Goal: Ask a question

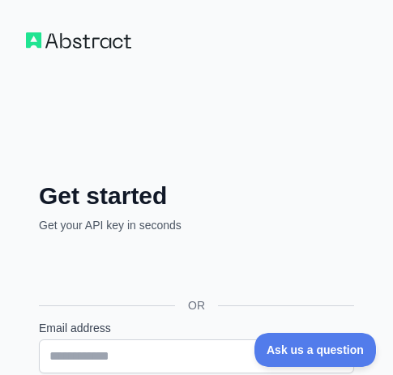
scroll to position [81, 0]
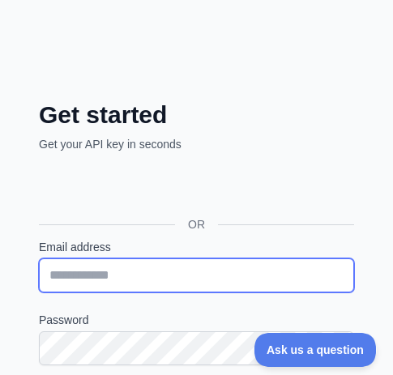
click at [138, 275] on input "Email address" at bounding box center [196, 275] width 315 height 34
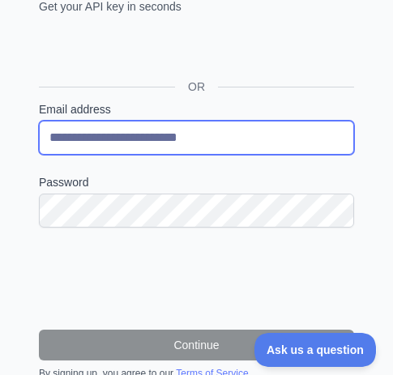
scroll to position [324, 0]
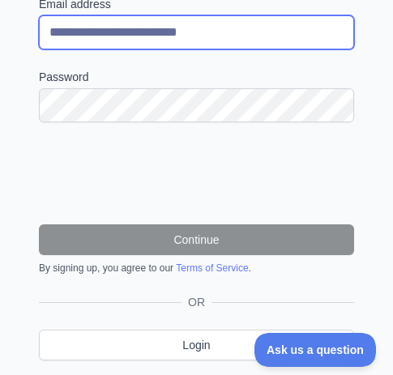
type input "**********"
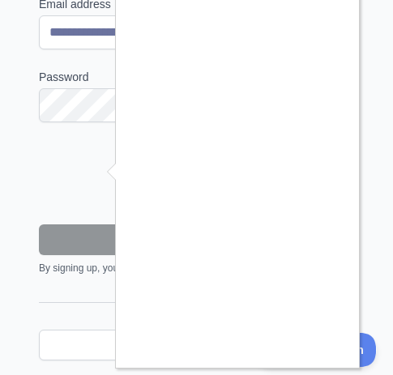
scroll to position [26, 0]
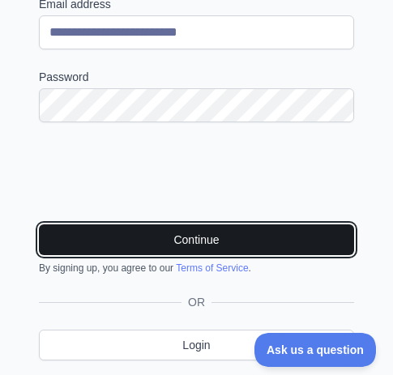
click at [205, 237] on button "Continue" at bounding box center [196, 239] width 315 height 31
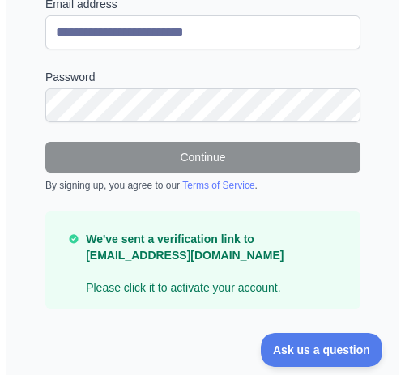
scroll to position [0, 0]
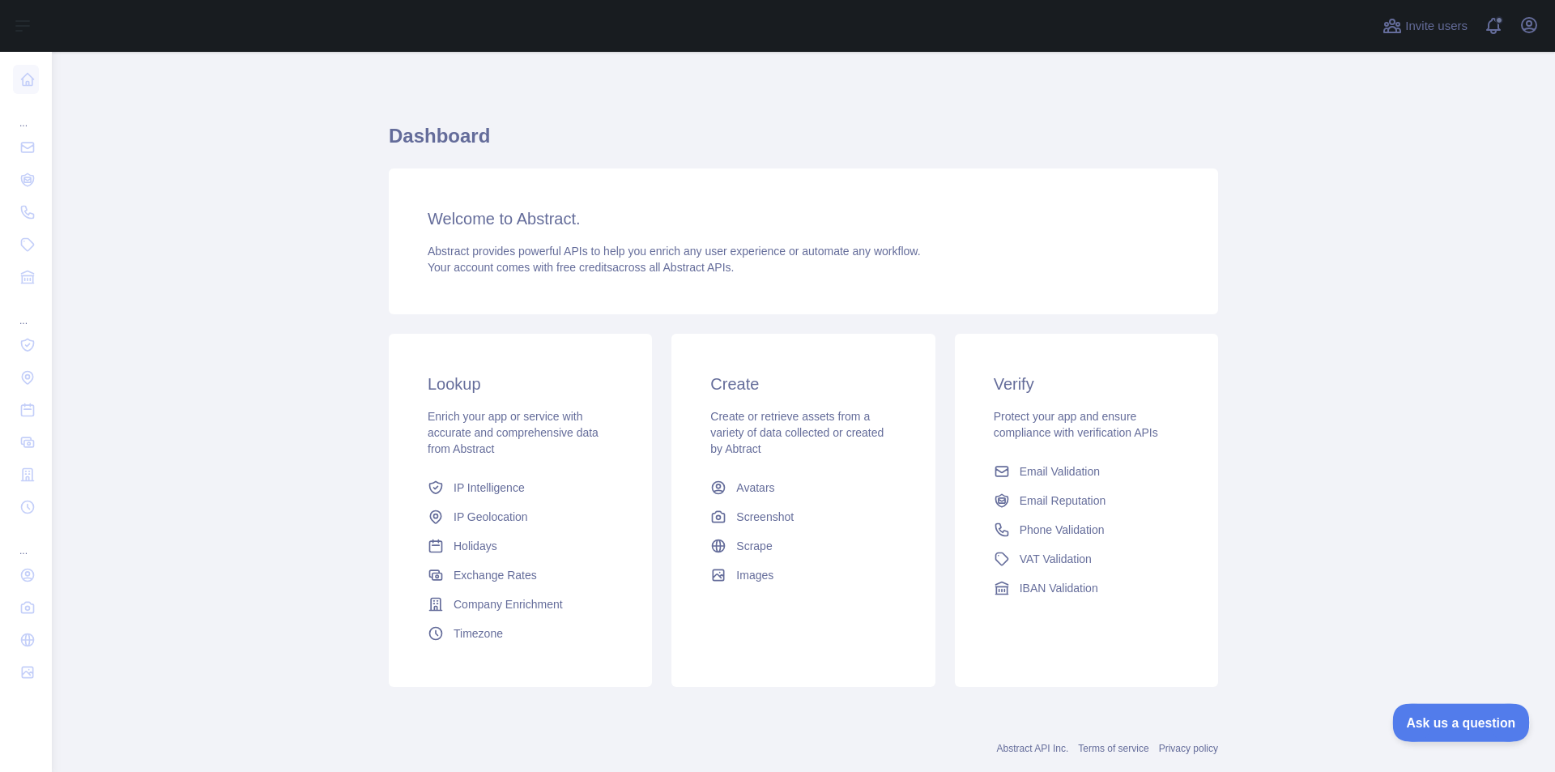
click at [392, 374] on span "Ask us a question" at bounding box center [1454, 720] width 122 height 11
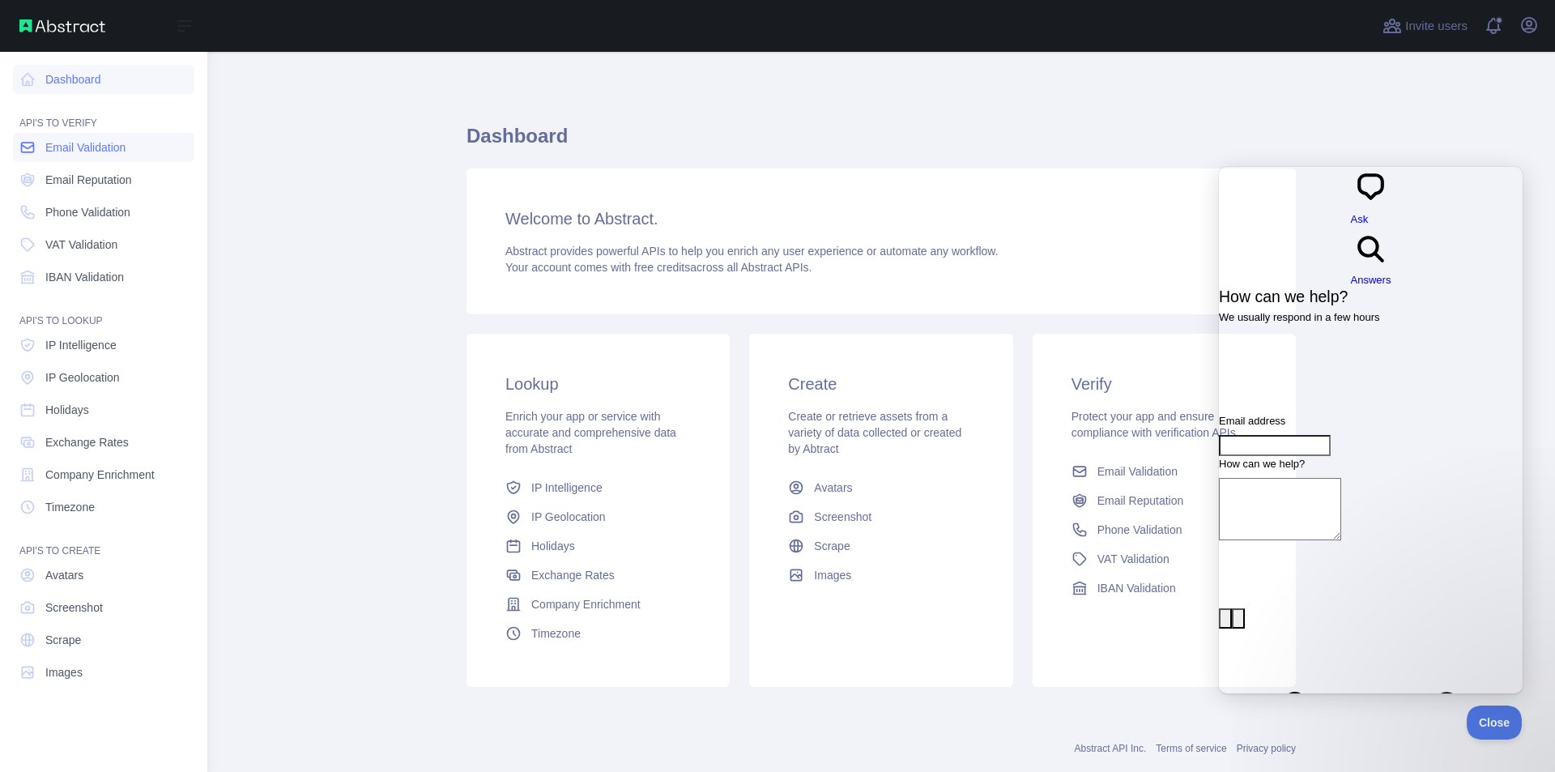
click at [19, 146] on link "Email Validation" at bounding box center [103, 147] width 181 height 29
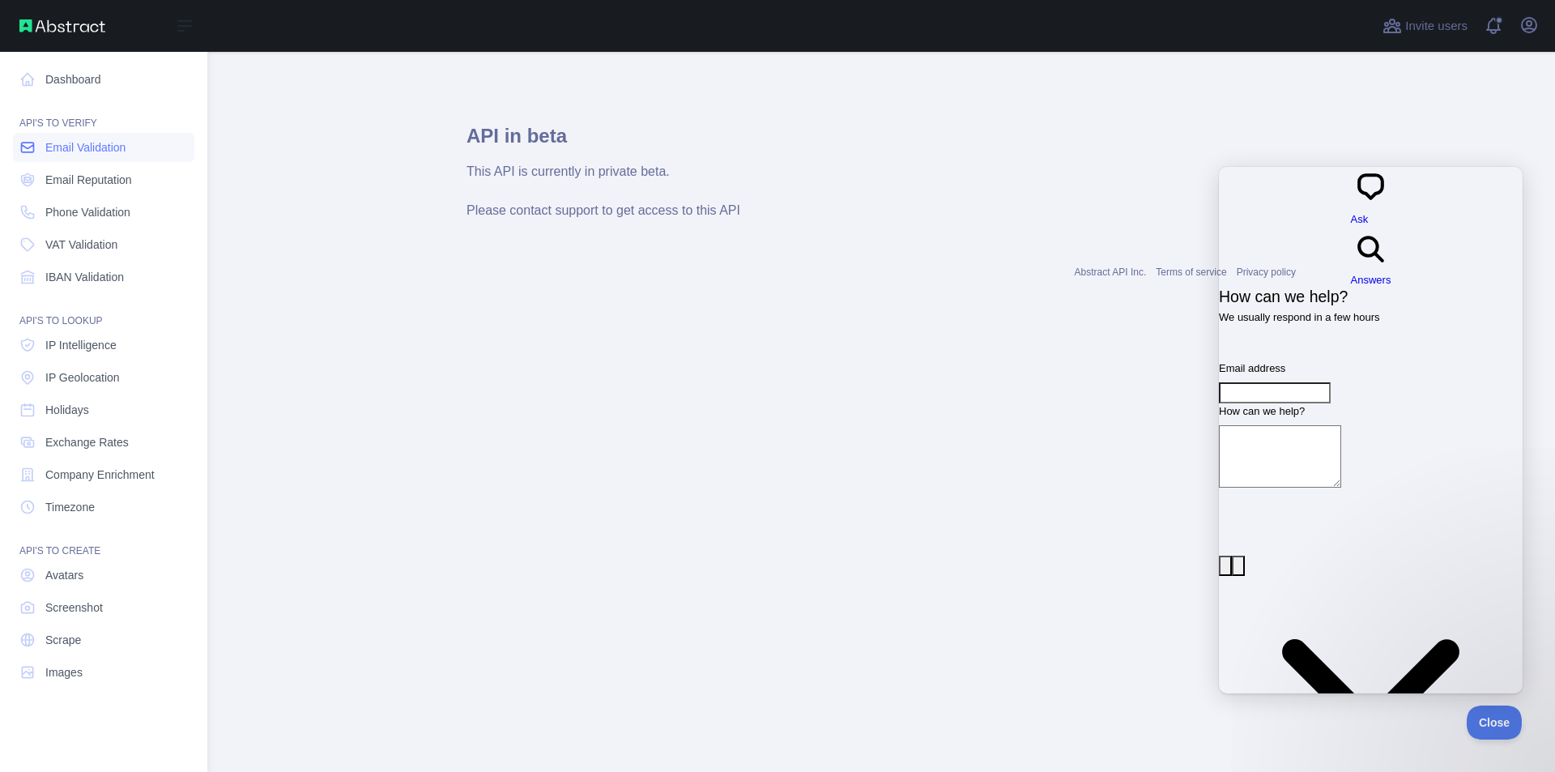
click at [19, 146] on link "Email Validation" at bounding box center [103, 147] width 181 height 29
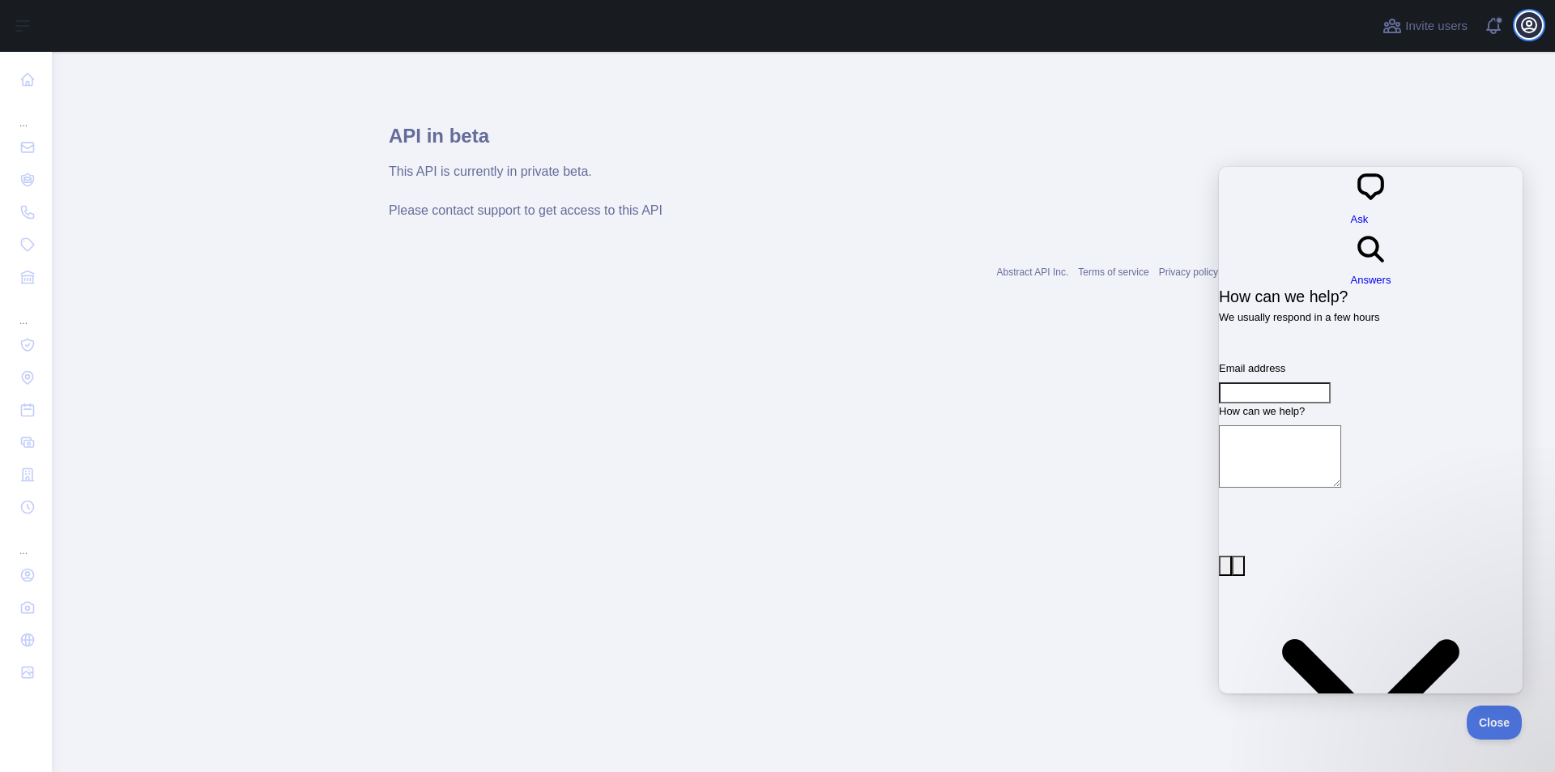
click at [392, 36] on button "Open user menu" at bounding box center [1530, 25] width 26 height 26
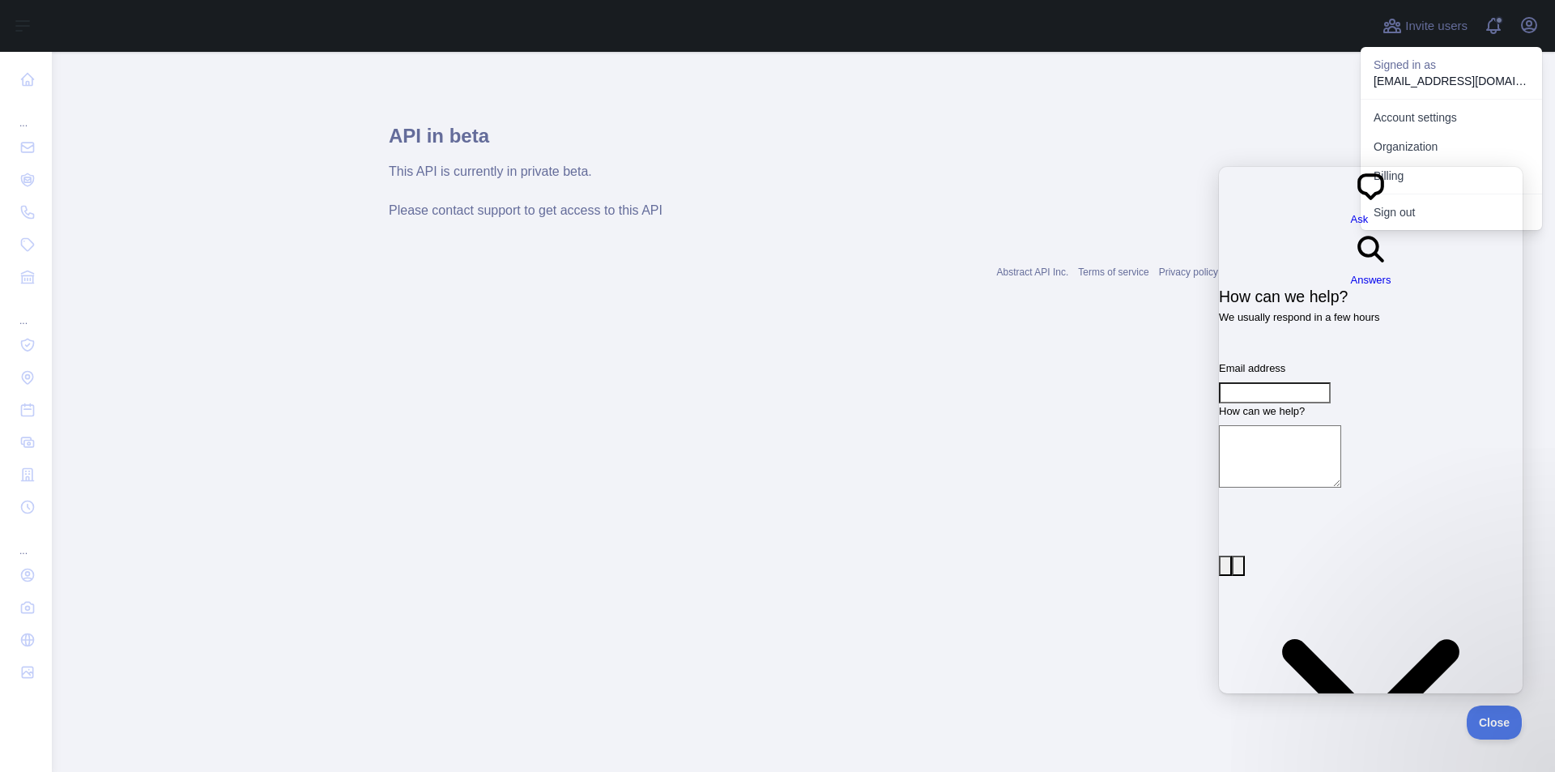
click at [392, 274] on span "Answers" at bounding box center [1371, 280] width 41 height 12
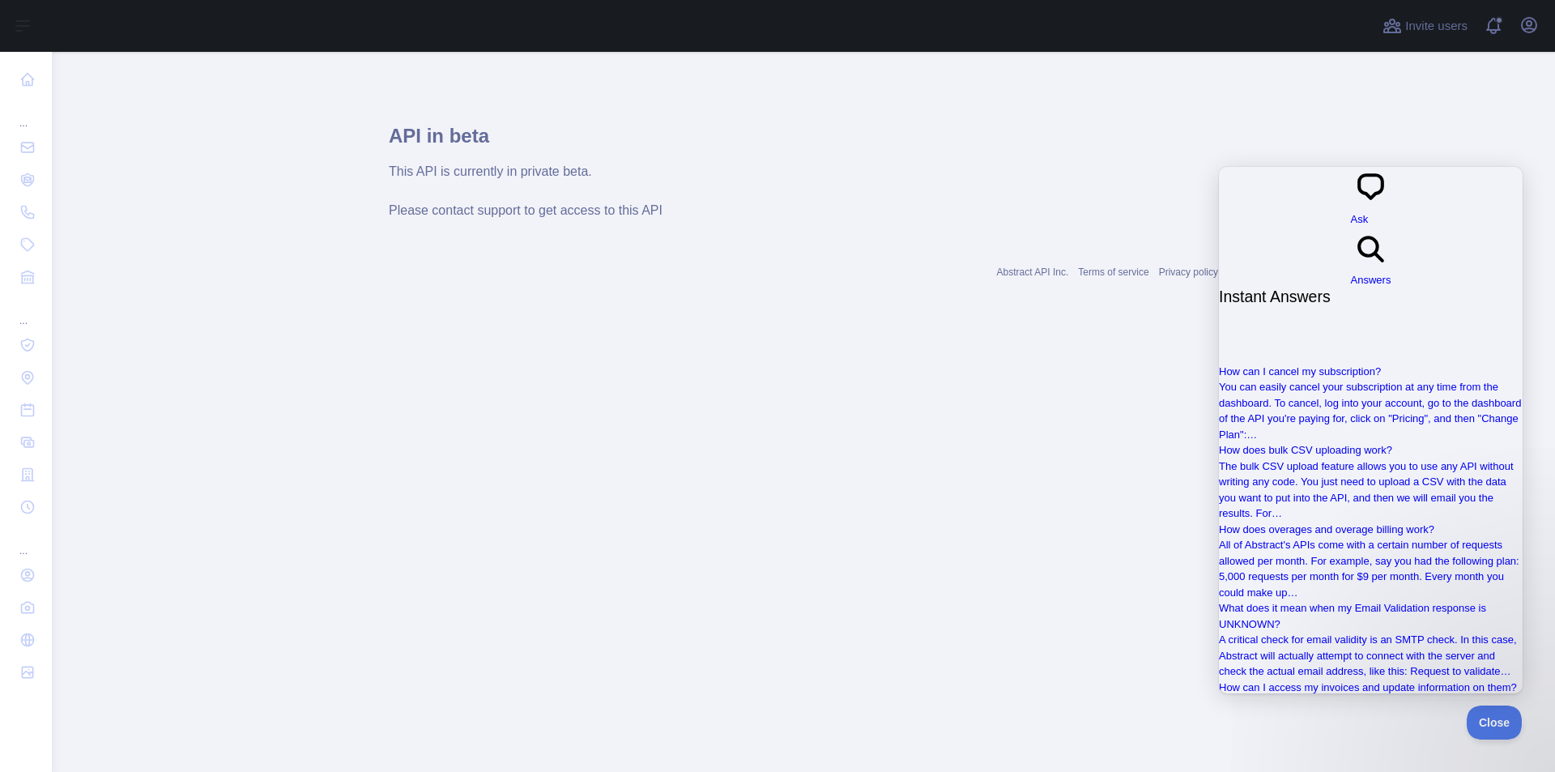
click at [392, 198] on span "chat-square" at bounding box center [1371, 204] width 41 height 12
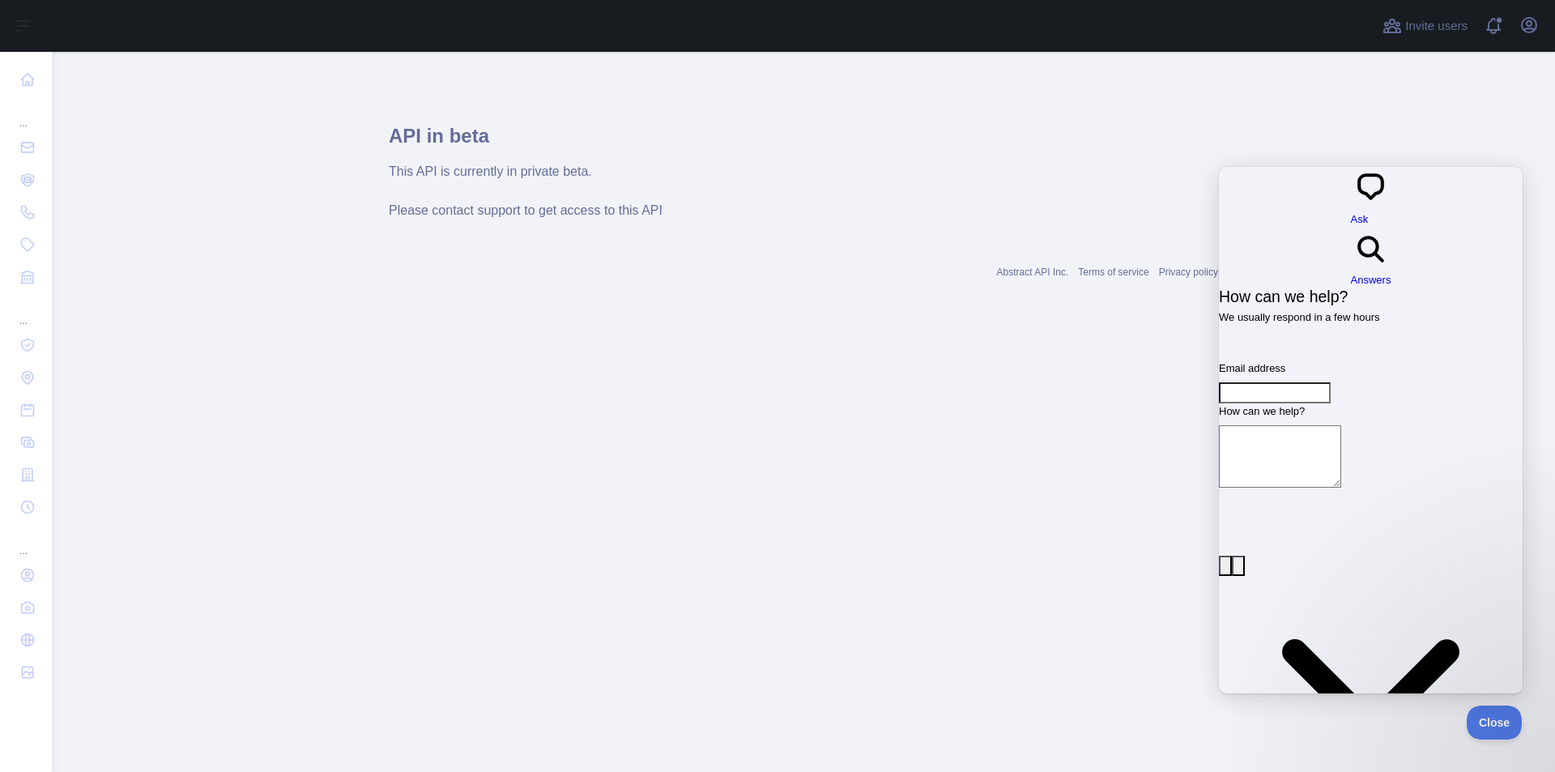
click at [392, 374] on textarea "How can we help?" at bounding box center [1280, 456] width 122 height 62
click at [392, 374] on input "Email address" at bounding box center [1275, 392] width 112 height 21
